Goal: Task Accomplishment & Management: Manage account settings

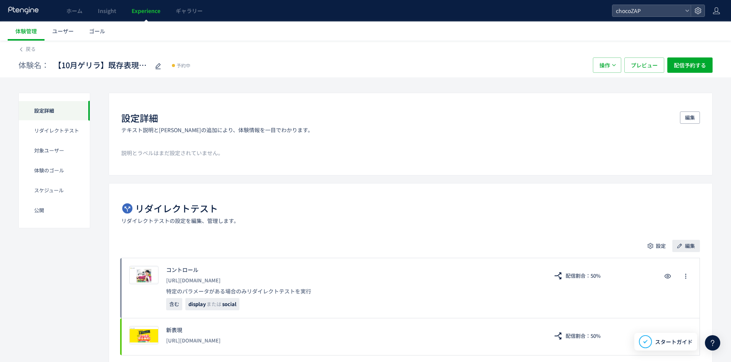
click at [687, 247] on span "編集" at bounding box center [690, 246] width 10 height 12
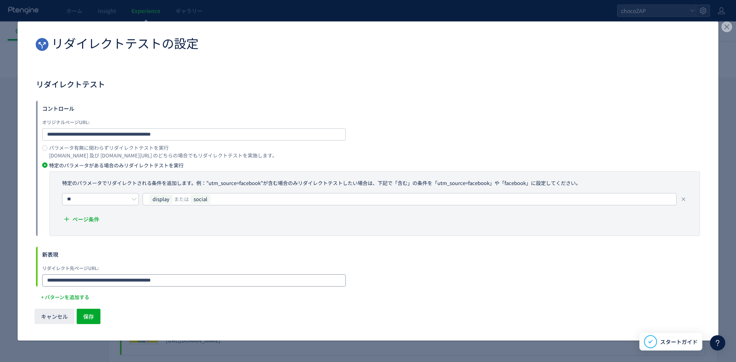
drag, startPoint x: 190, startPoint y: 282, endPoint x: -2, endPoint y: 278, distance: 191.8
click at [0, 278] on html "ホーム Insight Experience ギャラリー chocoZAP 体験管理 ユーザー ゴール 戻る 体験名： 【10月ゲリラ】既存表現VS新表現（d…" at bounding box center [368, 181] width 736 height 362
paste input "dialog"
type input "**********"
drag, startPoint x: 90, startPoint y: 314, endPoint x: 228, endPoint y: 296, distance: 139.2
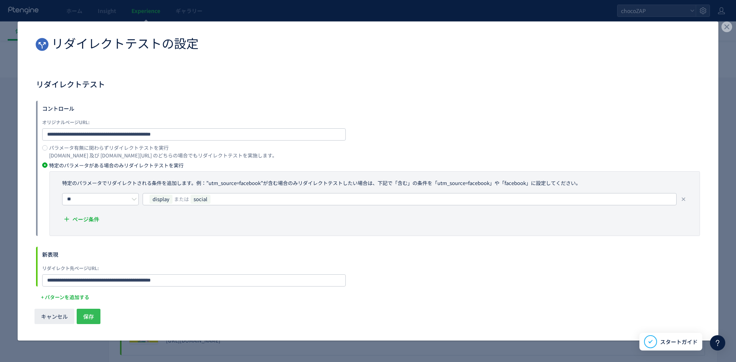
click at [90, 314] on span "保存" at bounding box center [88, 316] width 11 height 15
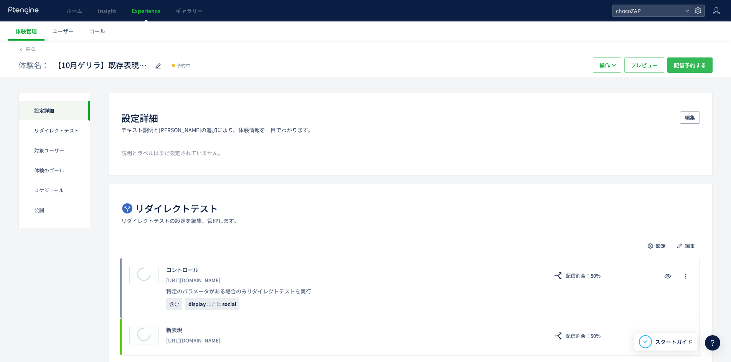
click at [701, 60] on span "配信予約する" at bounding box center [689, 65] width 32 height 15
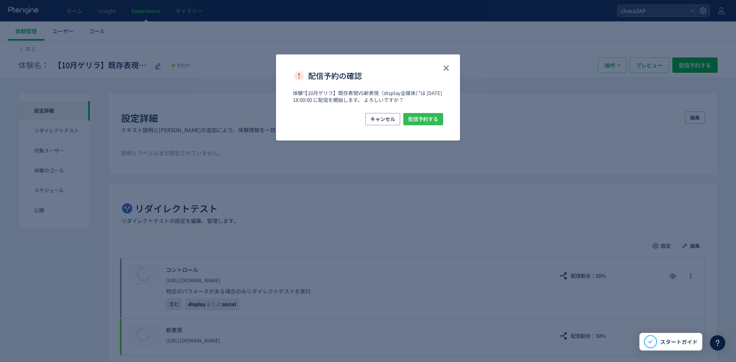
click at [440, 117] on button "配信予約する" at bounding box center [423, 119] width 40 height 12
